Goal: Communication & Community: Ask a question

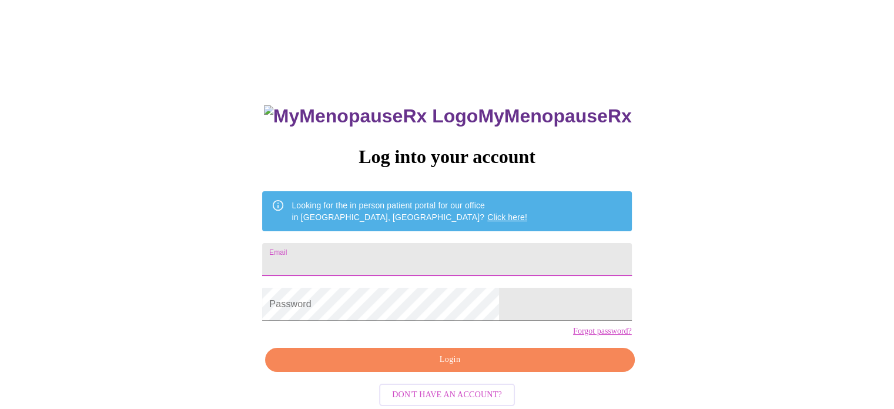
click at [364, 259] on input "Email" at bounding box center [446, 259] width 369 height 33
type input "[EMAIL_ADDRESS][DOMAIN_NAME]"
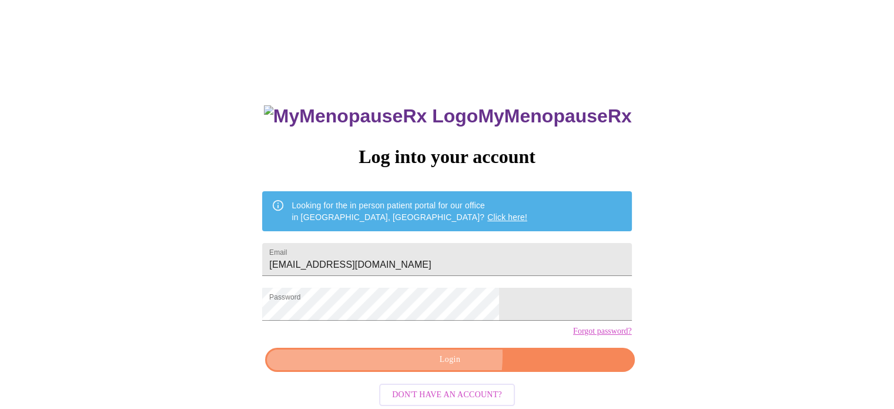
click at [424, 367] on span "Login" at bounding box center [450, 359] width 342 height 15
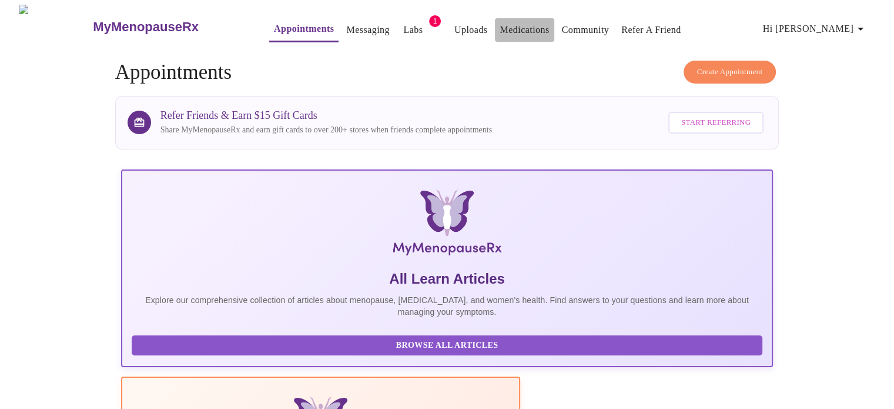
click at [508, 31] on link "Medications" at bounding box center [524, 30] width 49 height 16
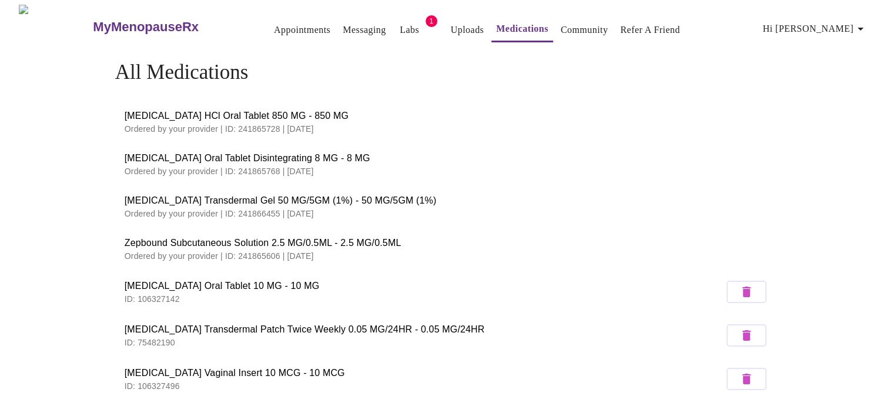
click at [388, 239] on span "Zepbound Subcutaneous Solution 2.5 MG/0.5ML - 2.5 MG/0.5ML" at bounding box center [447, 243] width 645 height 14
drag, startPoint x: 388, startPoint y: 239, endPoint x: 335, endPoint y: 245, distance: 53.2
click at [335, 245] on span "Zepbound Subcutaneous Solution 2.5 MG/0.5ML - 2.5 MG/0.5ML" at bounding box center [447, 243] width 645 height 14
click at [261, 253] on p "Ordered by your provider | ID: 241865606 | [DATE]" at bounding box center [447, 256] width 645 height 12
click at [141, 241] on span "Zepbound Subcutaneous Solution 2.5 MG/0.5ML - 2.5 MG/0.5ML" at bounding box center [447, 243] width 645 height 14
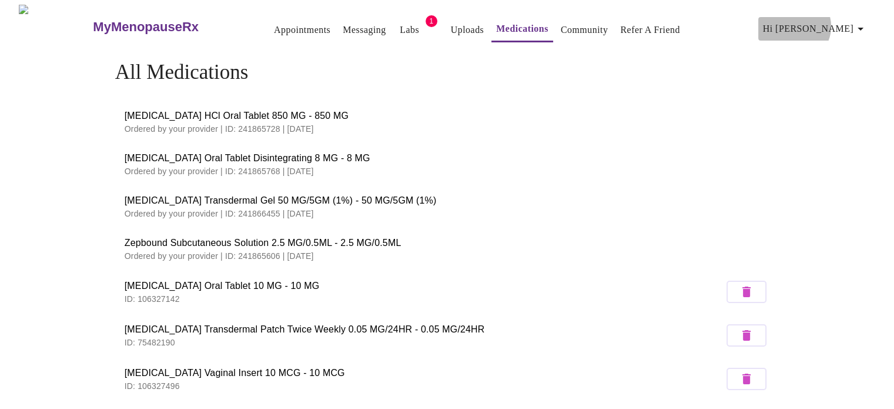
click at [851, 22] on span "Hi [PERSON_NAME]" at bounding box center [815, 29] width 105 height 16
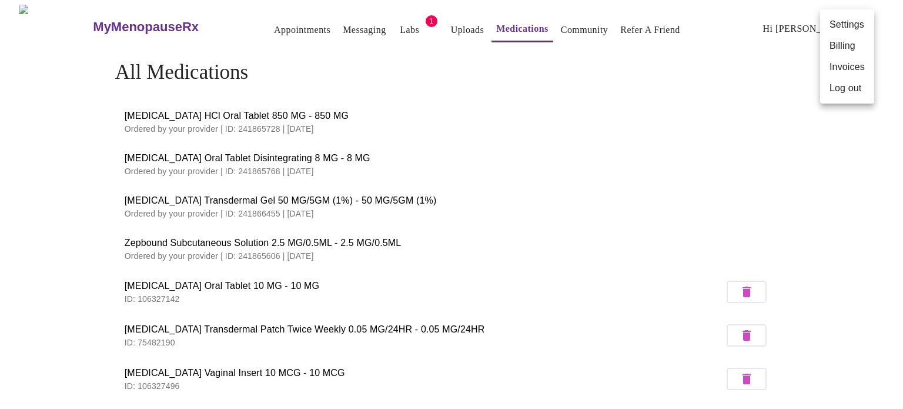
click at [280, 25] on div at bounding box center [451, 204] width 903 height 409
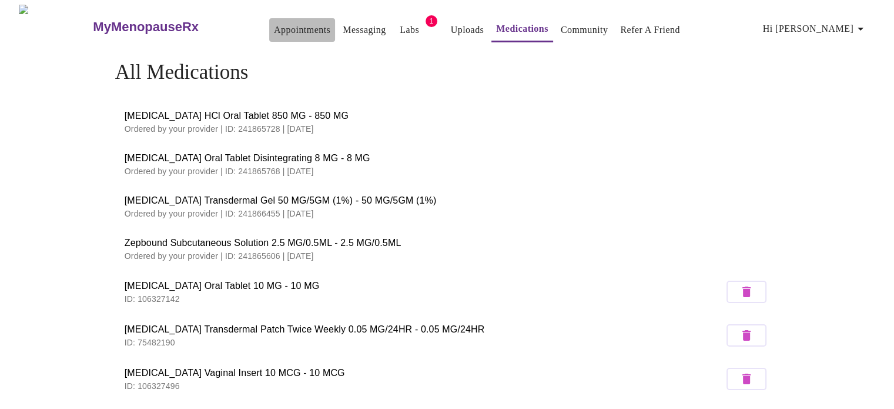
click at [291, 27] on link "Appointments" at bounding box center [302, 30] width 56 height 16
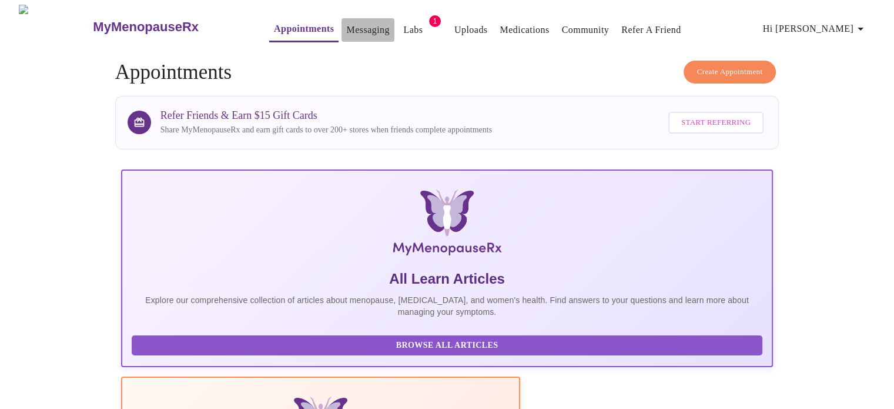
click at [346, 28] on link "Messaging" at bounding box center [367, 30] width 43 height 16
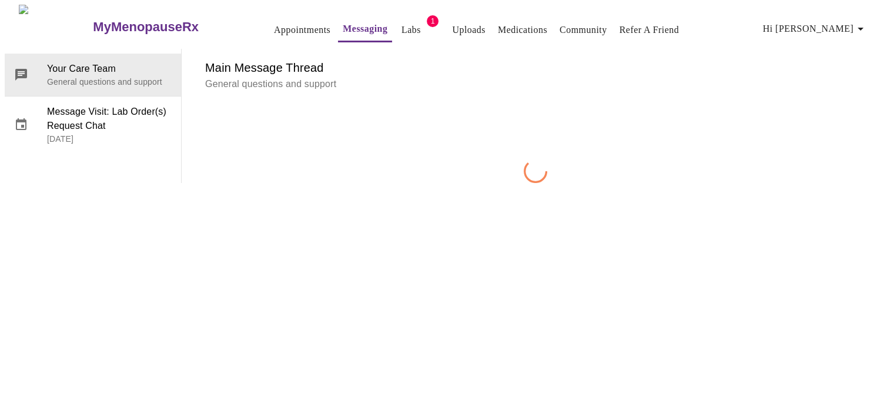
scroll to position [44, 0]
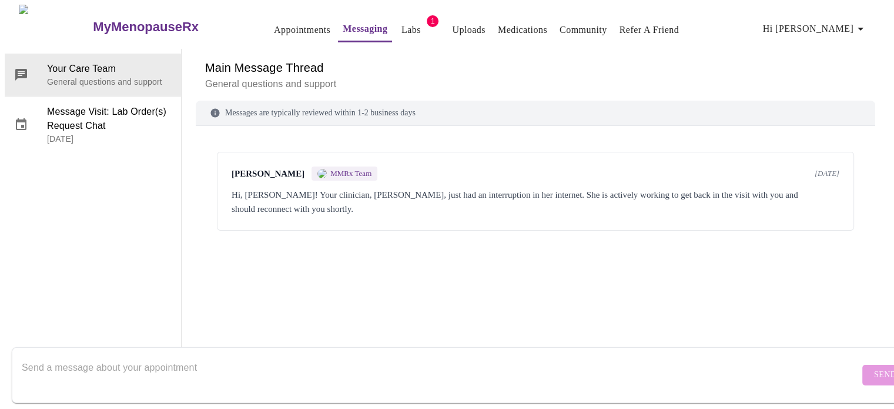
click at [295, 101] on div "Messages are typically reviewed within 1-2 business days" at bounding box center [535, 113] width 679 height 25
click at [279, 77] on p "General questions and support" at bounding box center [535, 84] width 661 height 14
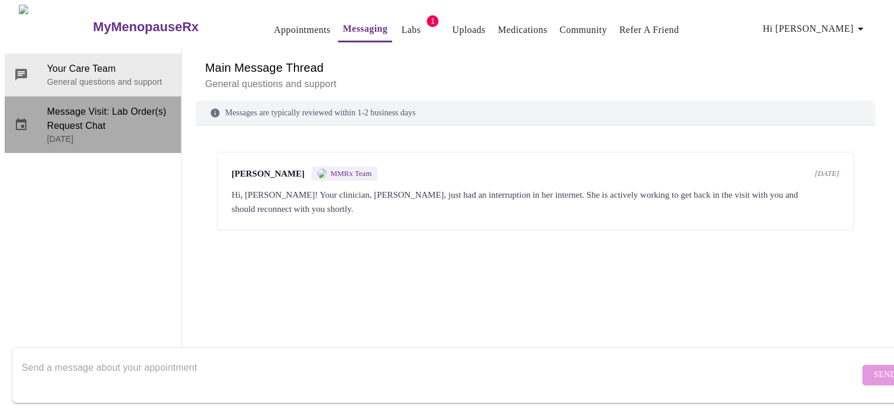
click at [64, 105] on span "Message Visit: Lab Order(s) Request Chat" at bounding box center [109, 119] width 125 height 28
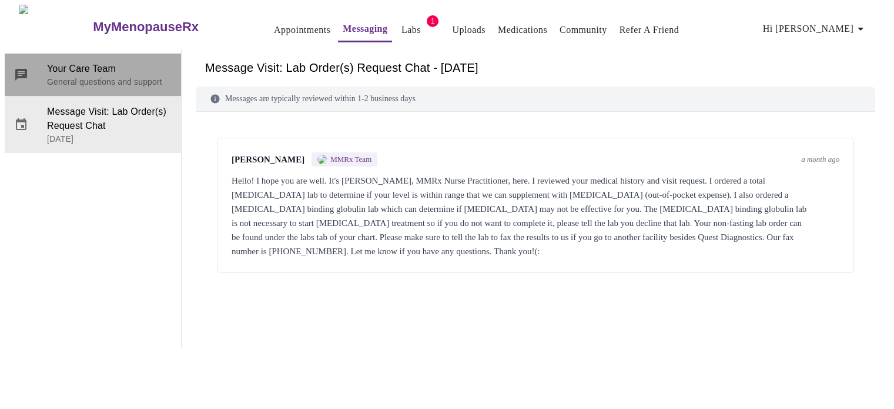
click at [106, 62] on span "Your Care Team" at bounding box center [109, 69] width 125 height 14
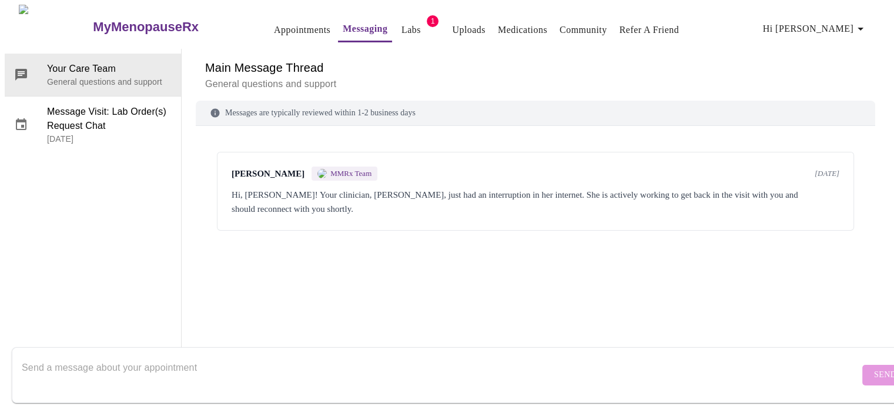
click at [250, 364] on textarea "Send a message about your appointment" at bounding box center [441, 375] width 838 height 38
type textarea "W"
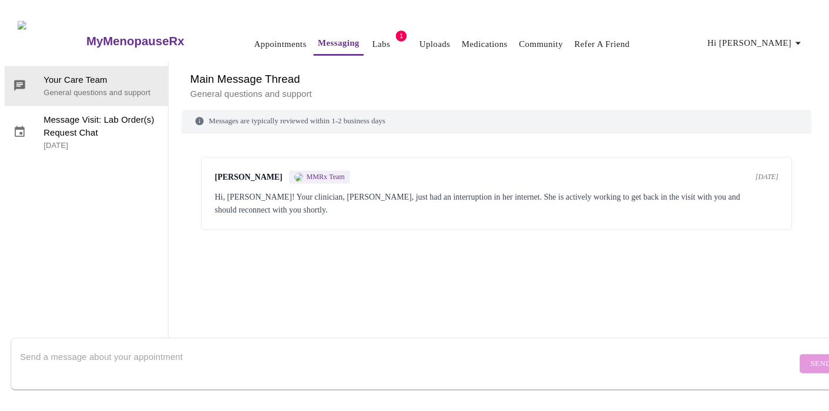
scroll to position [0, 0]
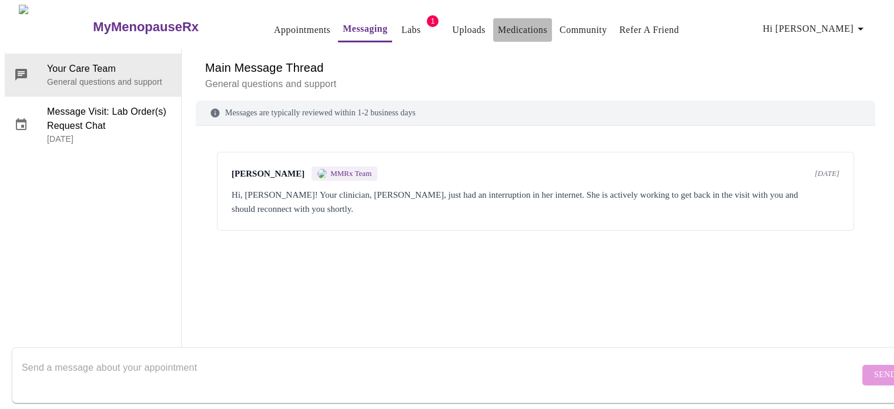
click at [508, 24] on link "Medications" at bounding box center [522, 30] width 49 height 16
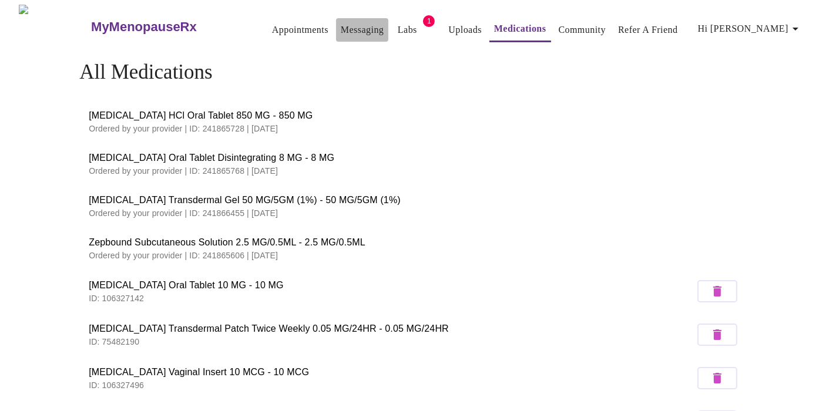
click at [347, 22] on link "Messaging" at bounding box center [362, 30] width 43 height 16
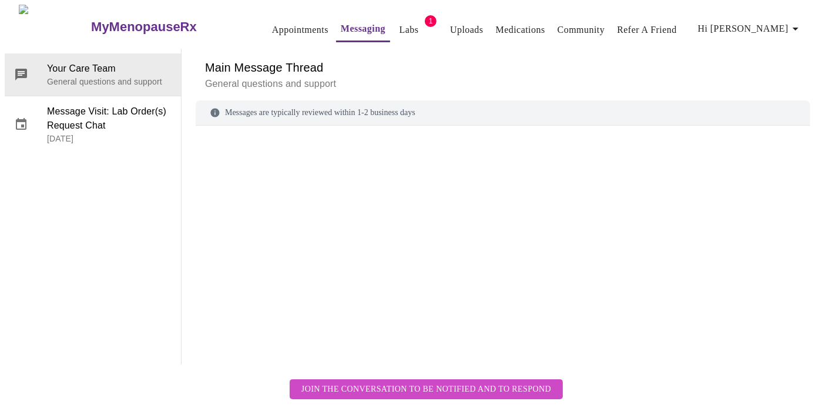
scroll to position [44, 0]
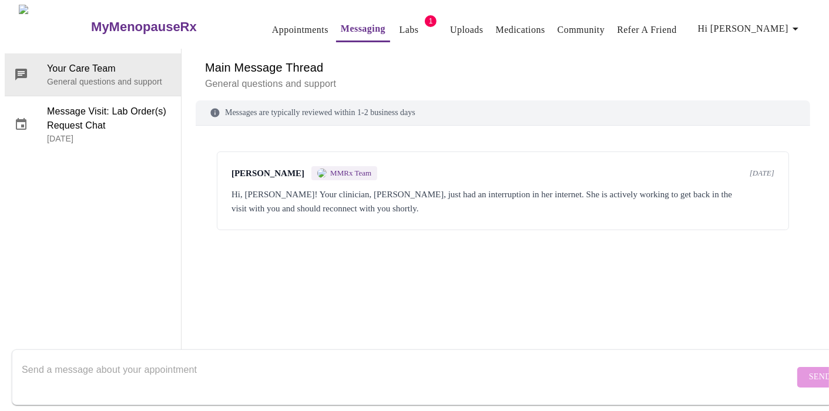
click at [71, 370] on textarea "Send a message about your appointment" at bounding box center [408, 378] width 773 height 38
type textarea "where do I order the zepbound from?"
click at [809, 370] on span "Send" at bounding box center [820, 377] width 22 height 15
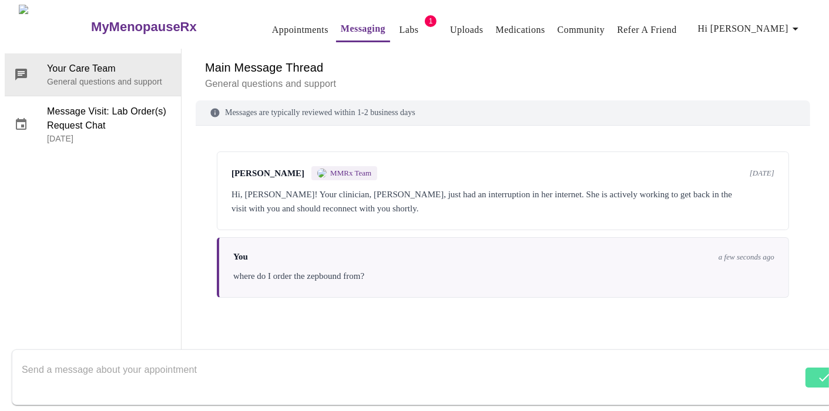
drag, startPoint x: 795, startPoint y: 364, endPoint x: 569, endPoint y: 364, distance: 226.3
click at [569, 364] on textarea "Send a message about your appointment" at bounding box center [412, 378] width 781 height 38
